Goal: Use online tool/utility

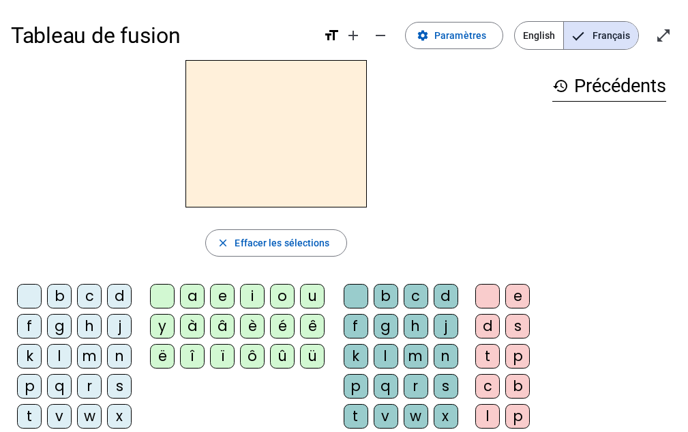
click at [168, 132] on div at bounding box center [276, 133] width 531 height 147
click at [116, 325] on div "j" at bounding box center [119, 326] width 25 height 25
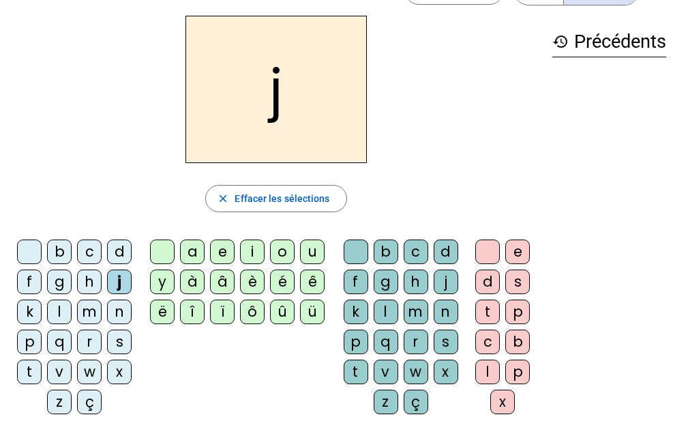
scroll to position [68, 0]
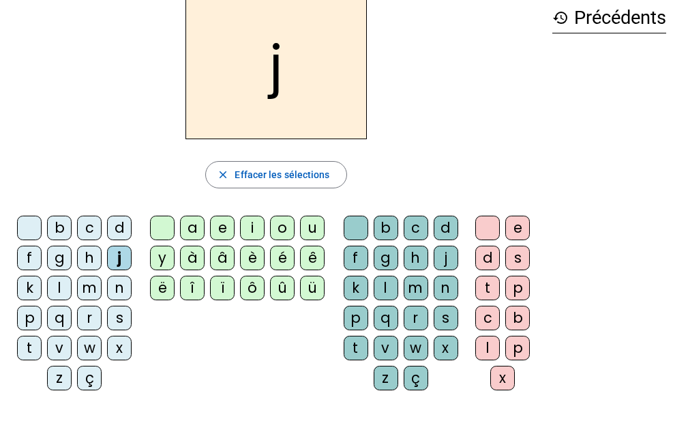
click at [276, 231] on div "o" at bounding box center [282, 228] width 25 height 25
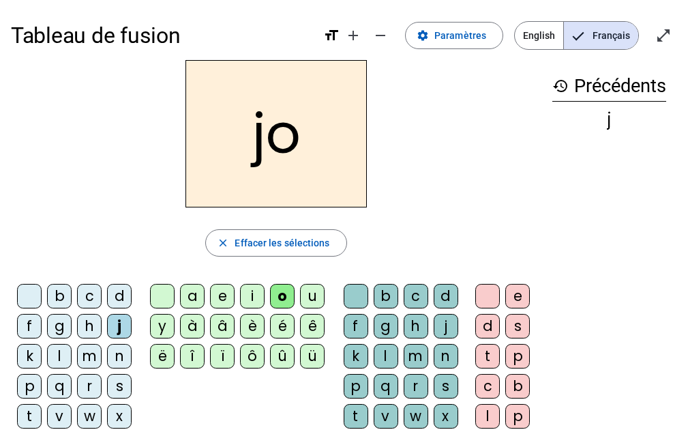
click at [92, 359] on div "m" at bounding box center [89, 356] width 25 height 25
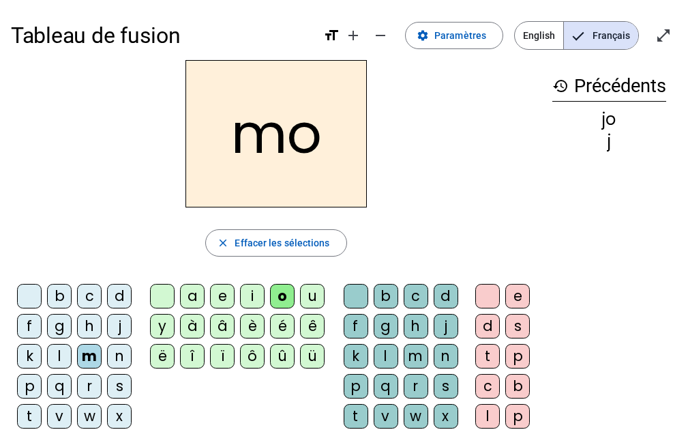
click at [190, 290] on div "a" at bounding box center [192, 296] width 25 height 25
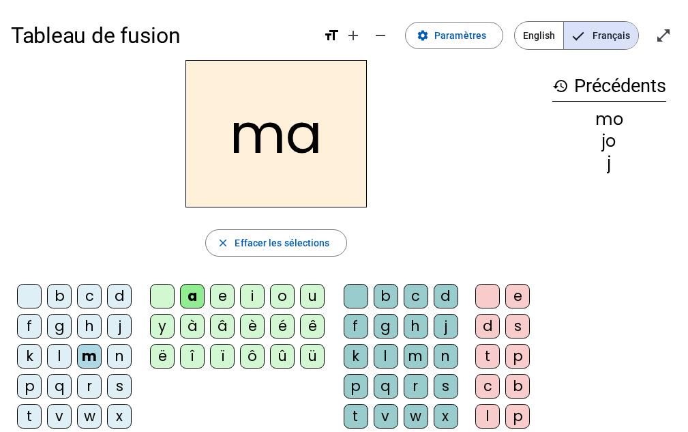
click at [29, 413] on div "t" at bounding box center [29, 416] width 25 height 25
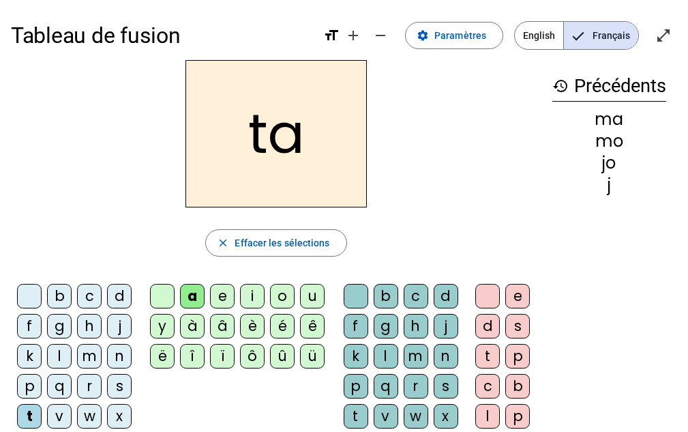
click at [61, 352] on div "l" at bounding box center [59, 356] width 25 height 25
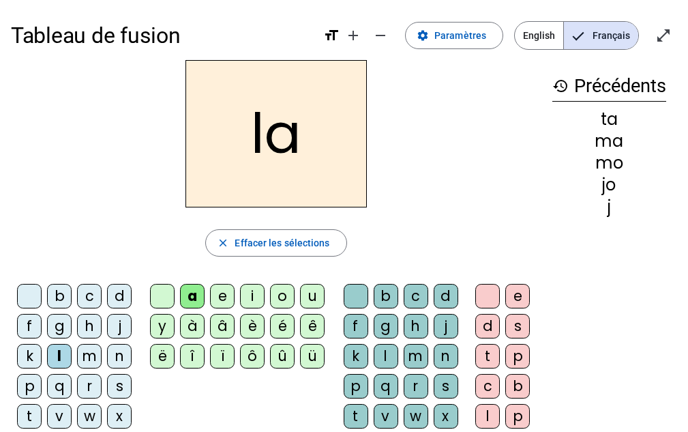
click at [60, 356] on div "l" at bounding box center [59, 356] width 25 height 25
click at [224, 295] on div "e" at bounding box center [222, 296] width 25 height 25
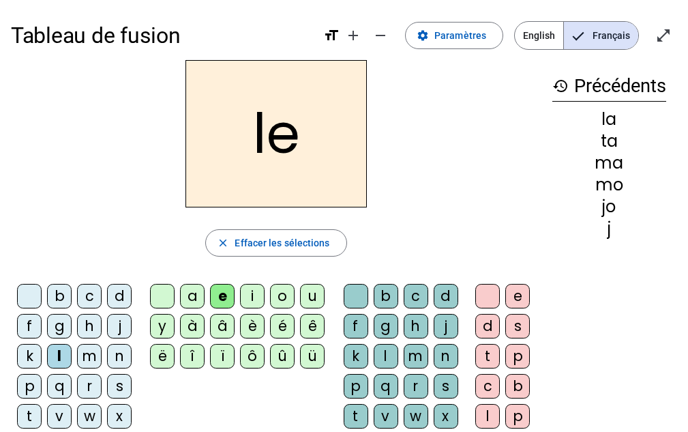
click at [314, 295] on div "u" at bounding box center [312, 296] width 25 height 25
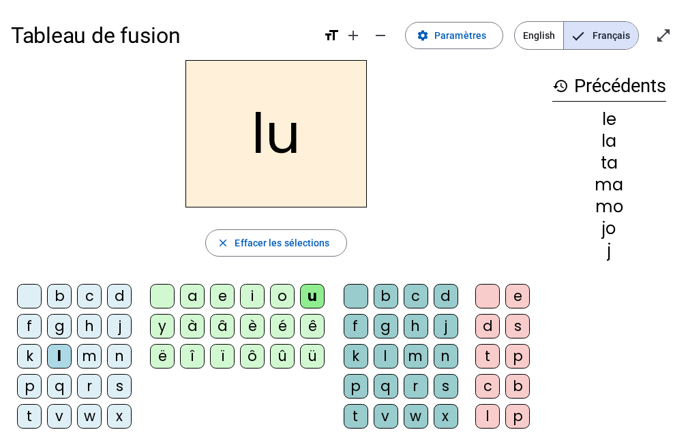
click at [33, 411] on div "t" at bounding box center [29, 416] width 25 height 25
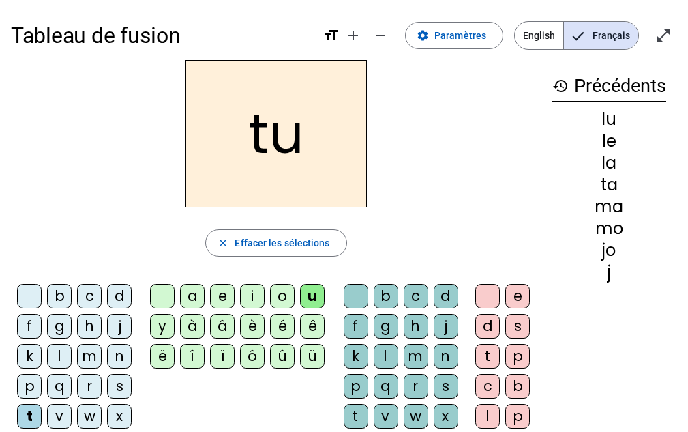
click at [123, 298] on div "d" at bounding box center [119, 296] width 25 height 25
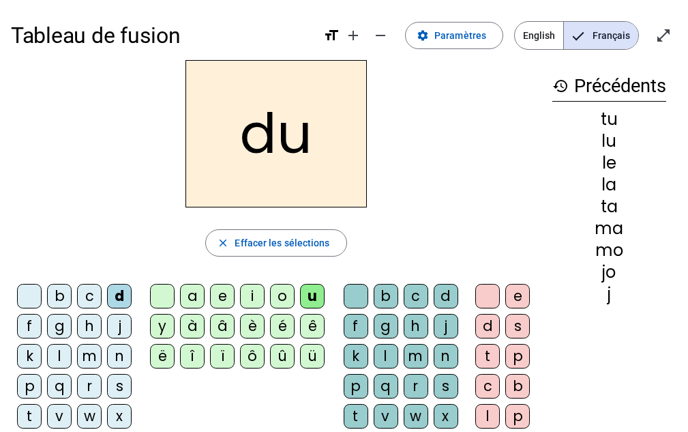
click at [232, 293] on div "e" at bounding box center [222, 296] width 25 height 25
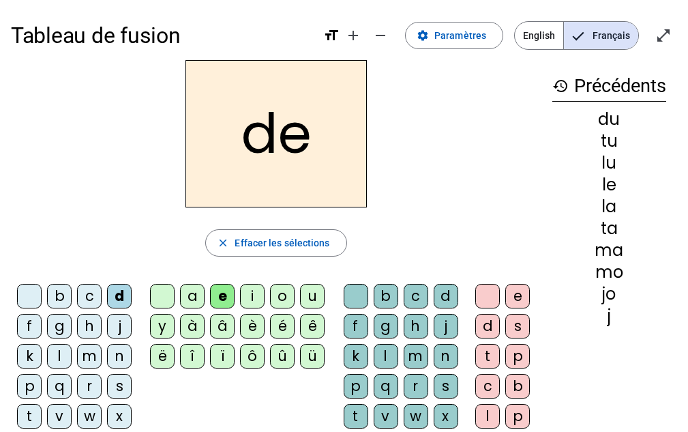
click at [89, 357] on div "m" at bounding box center [89, 356] width 25 height 25
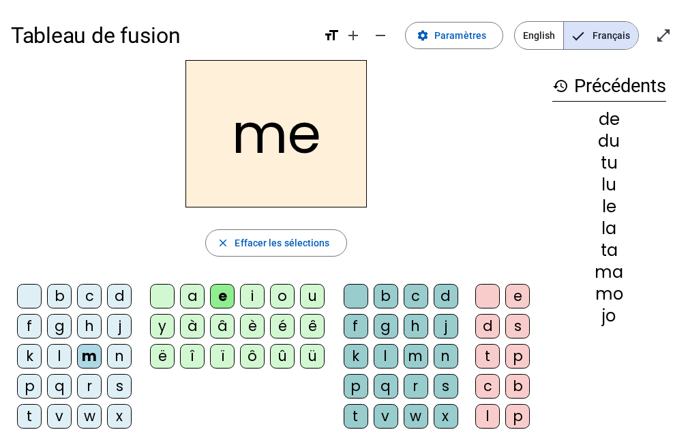
click at [124, 323] on div "j" at bounding box center [119, 326] width 25 height 25
